Goal: Information Seeking & Learning: Understand process/instructions

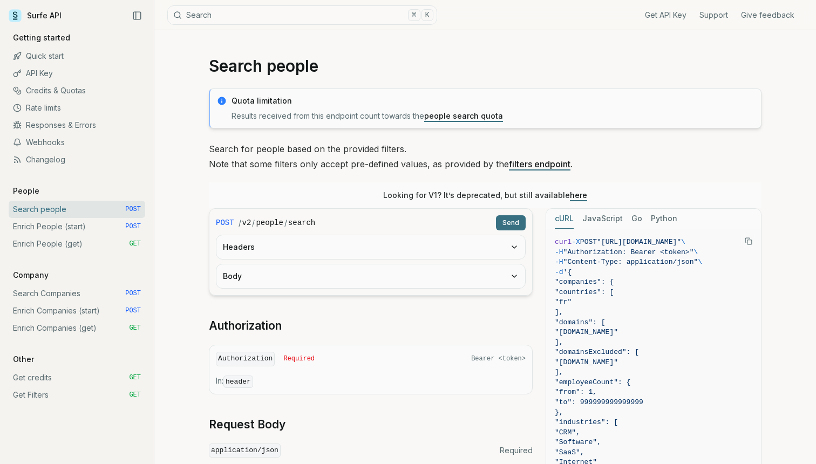
click at [107, 230] on link "Enrich People (start) POST" at bounding box center [77, 226] width 137 height 17
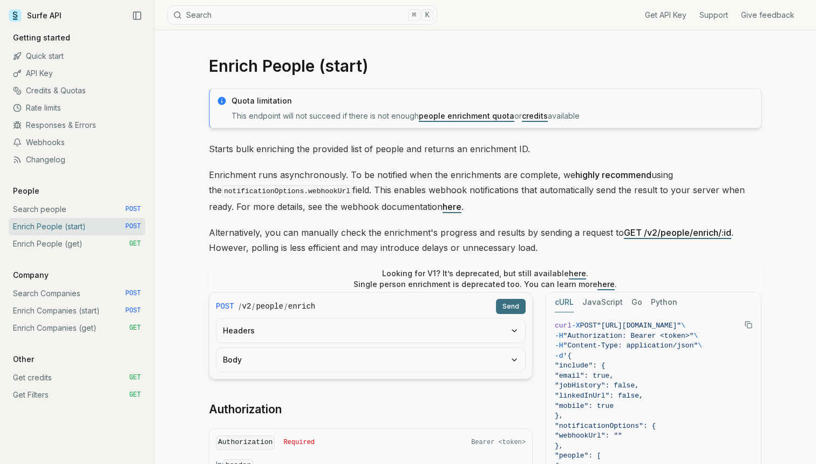
click at [94, 294] on link "Search Companies POST" at bounding box center [77, 293] width 137 height 17
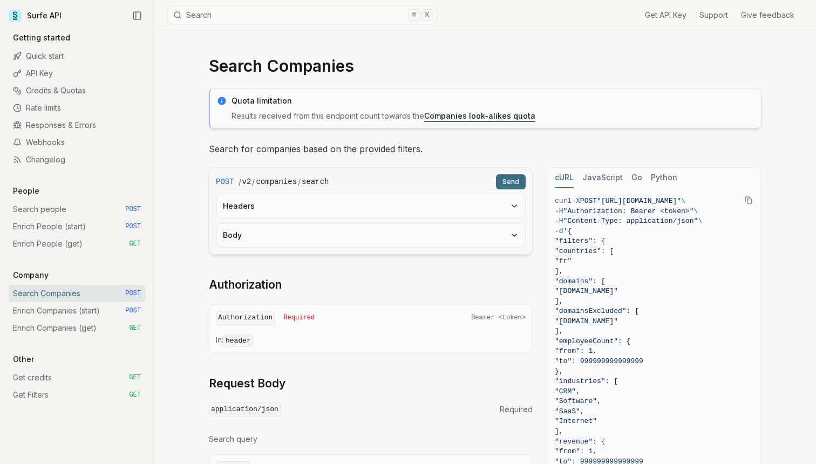
click at [105, 317] on link "Enrich Companies (start) POST" at bounding box center [77, 310] width 137 height 17
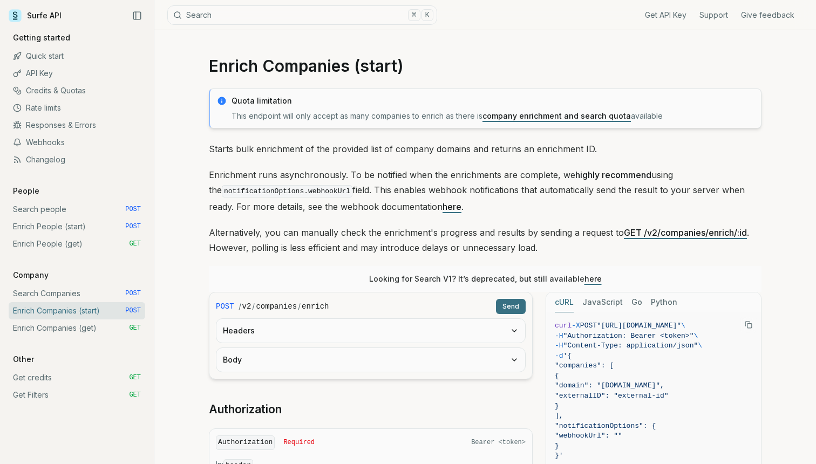
click at [105, 333] on link "Enrich Companies (get) GET" at bounding box center [77, 327] width 137 height 17
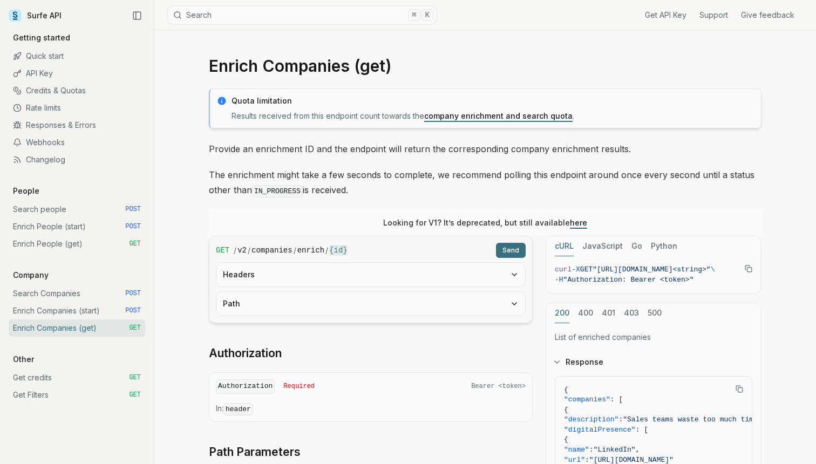
click at [123, 316] on link "Enrich Companies (start) POST" at bounding box center [77, 310] width 137 height 17
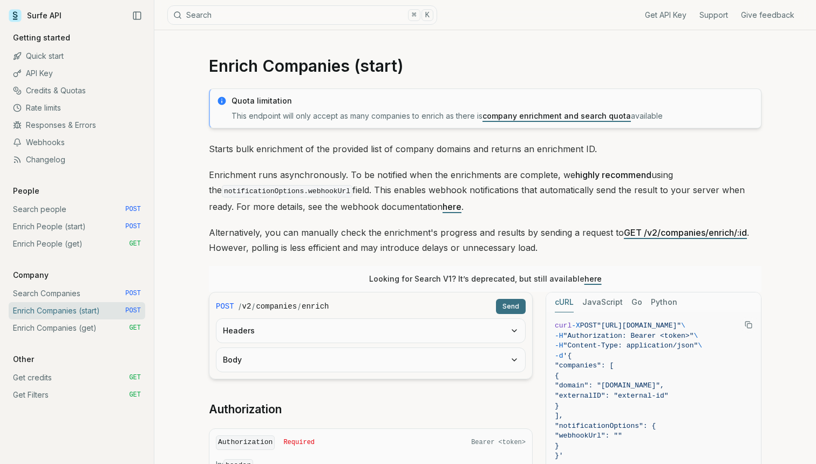
click at [56, 294] on link "Search Companies POST" at bounding box center [77, 293] width 137 height 17
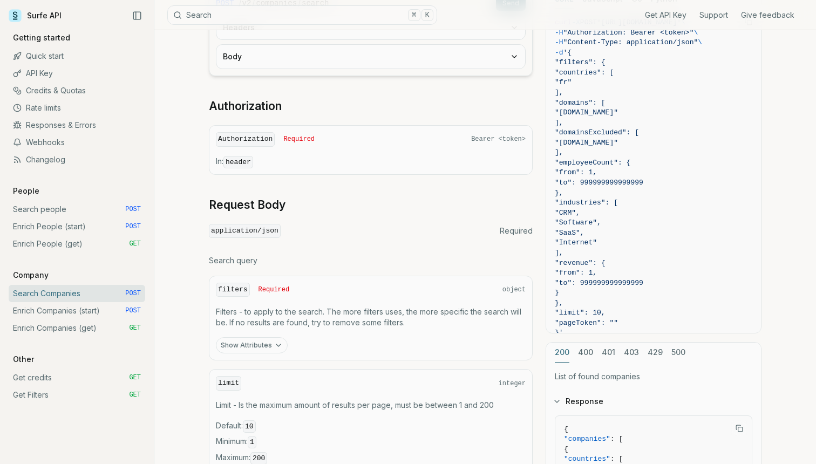
scroll to position [300, 0]
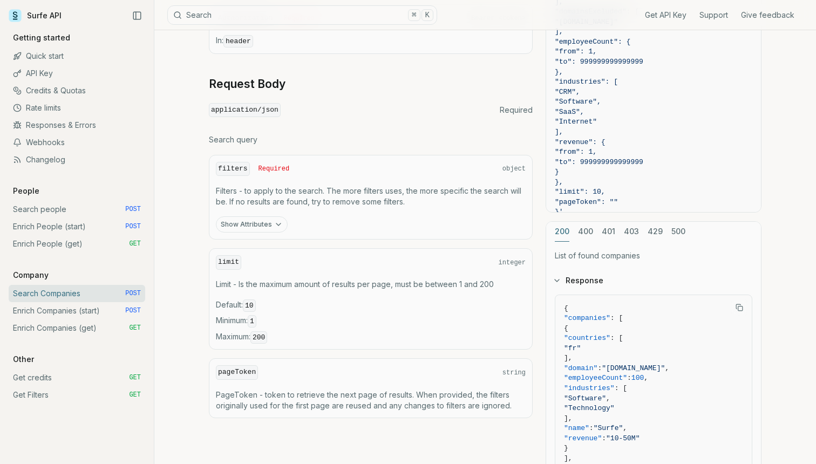
click at [407, 233] on button "400" at bounding box center [585, 232] width 15 height 20
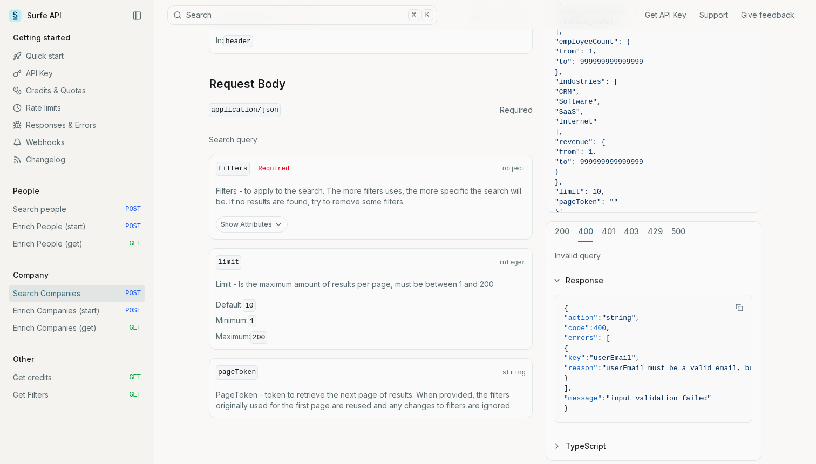
click at [407, 233] on button "200" at bounding box center [562, 232] width 15 height 20
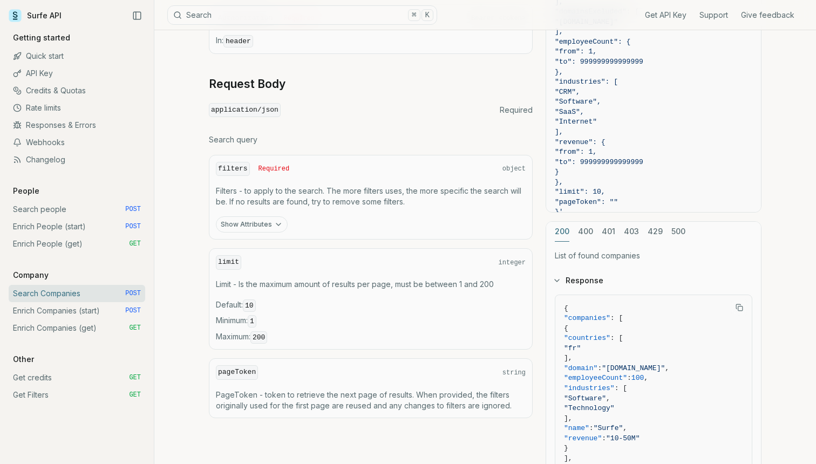
click at [98, 240] on link "Enrich People (get) GET" at bounding box center [77, 243] width 137 height 17
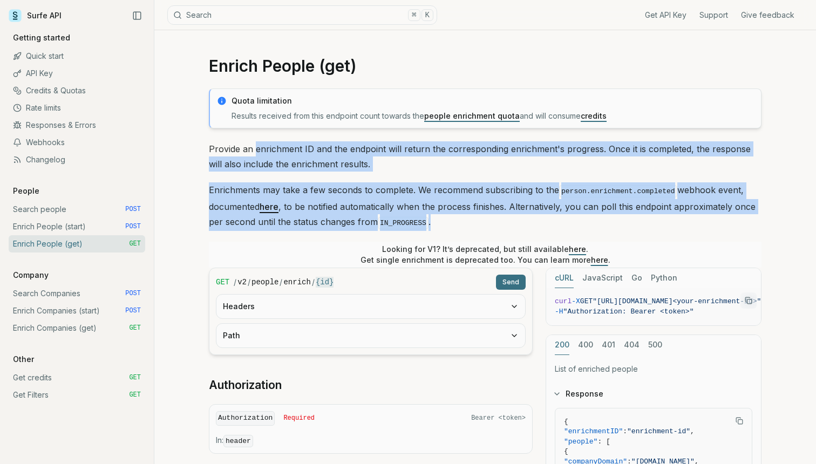
drag, startPoint x: 255, startPoint y: 149, endPoint x: 369, endPoint y: 235, distance: 142.2
click at [371, 235] on div "Quota limitation Results received from this endpoint count towards the people e…" at bounding box center [485, 430] width 553 height 682
click at [369, 203] on p "Enrichments may take a few seconds to complete. We recommend subscribing to the…" at bounding box center [485, 206] width 553 height 49
